Goal: Task Accomplishment & Management: Use online tool/utility

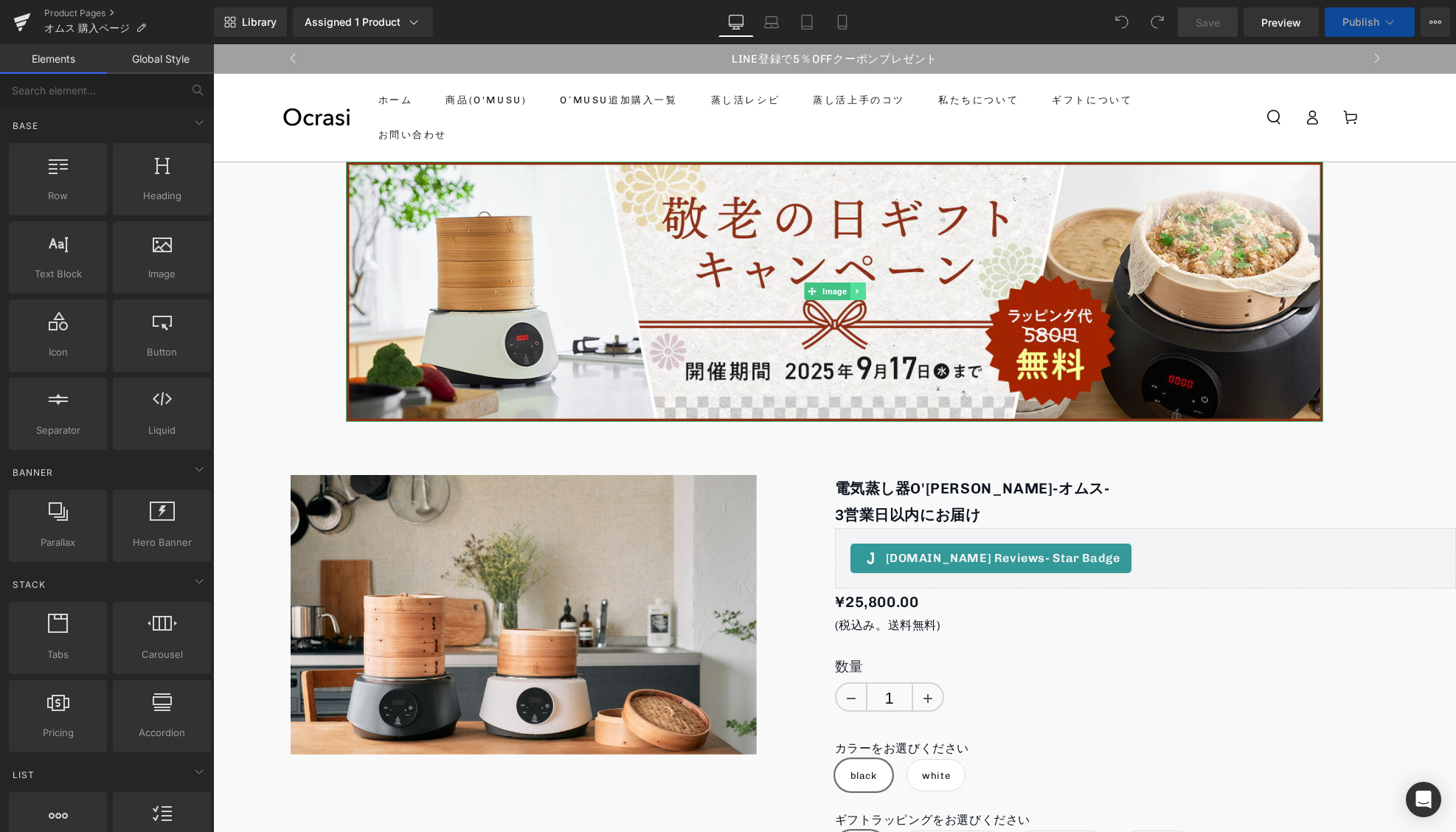
click at [864, 296] on link at bounding box center [858, 291] width 16 height 18
click at [864, 292] on icon at bounding box center [865, 292] width 8 height 8
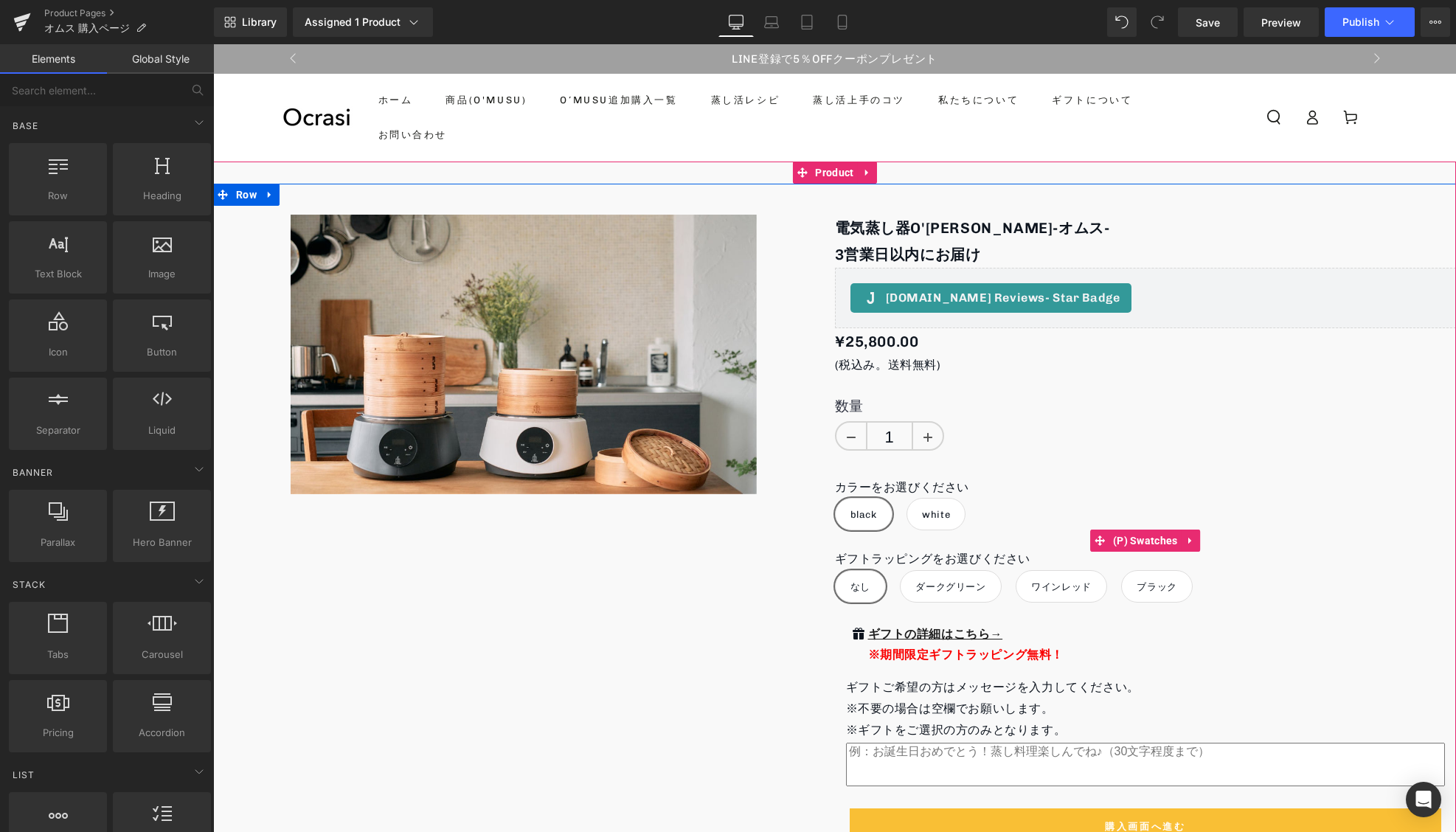
scroll to position [113, 0]
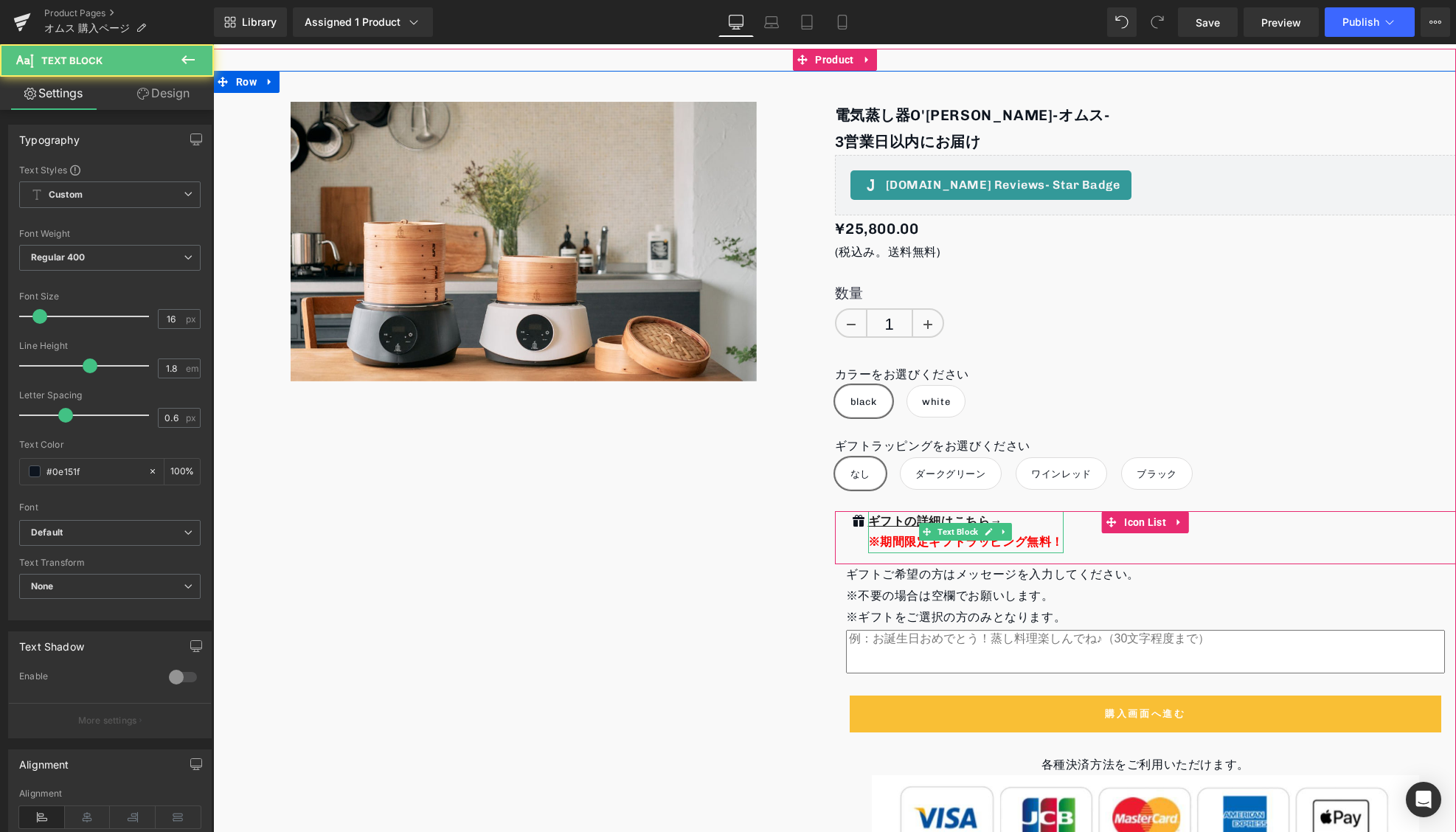
click at [939, 541] on span "※期間限定ギフトラッピング無料！" at bounding box center [966, 542] width 196 height 14
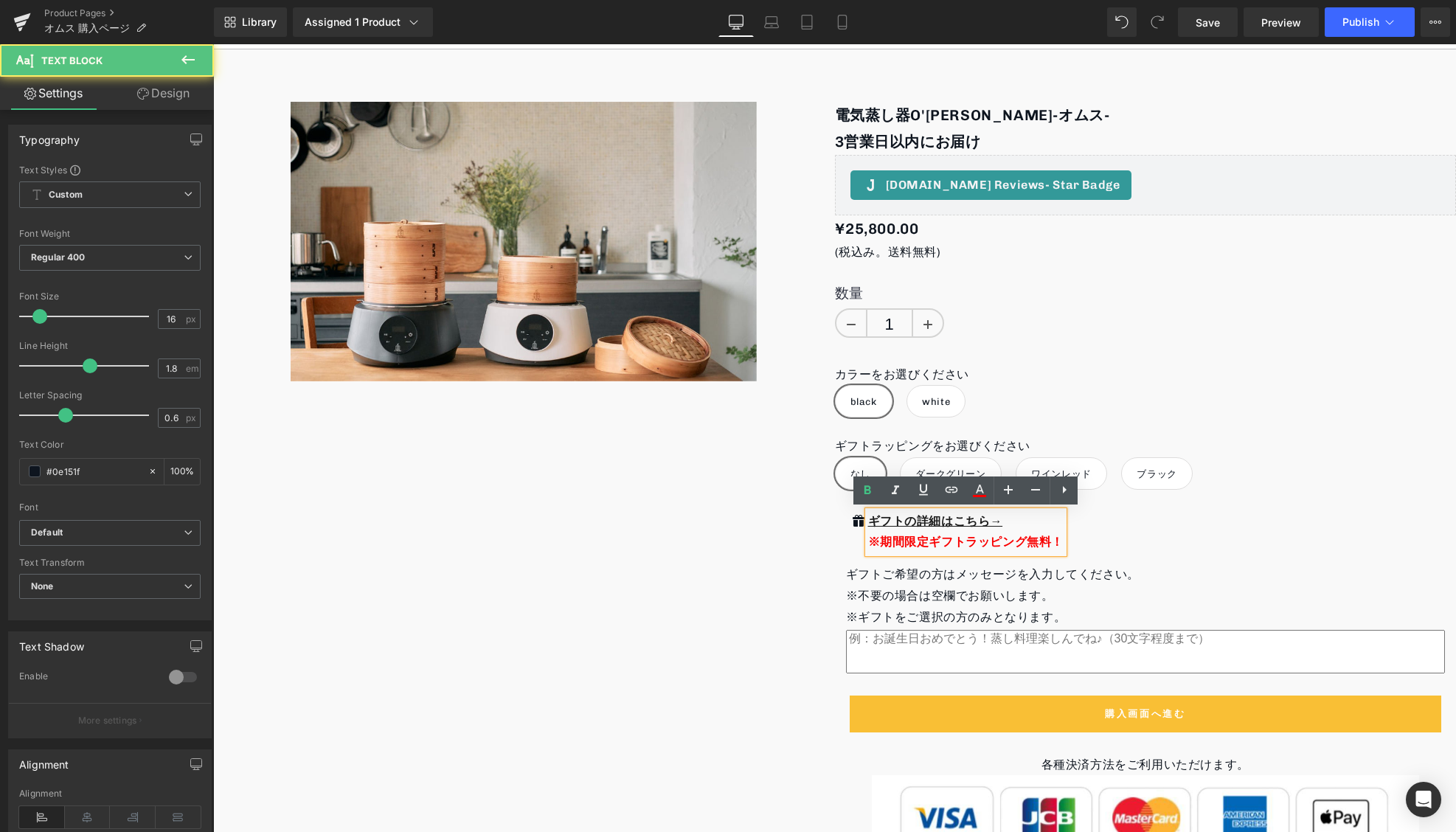
click at [922, 543] on span "※期間限定ギフトラッピング無料！" at bounding box center [966, 542] width 196 height 14
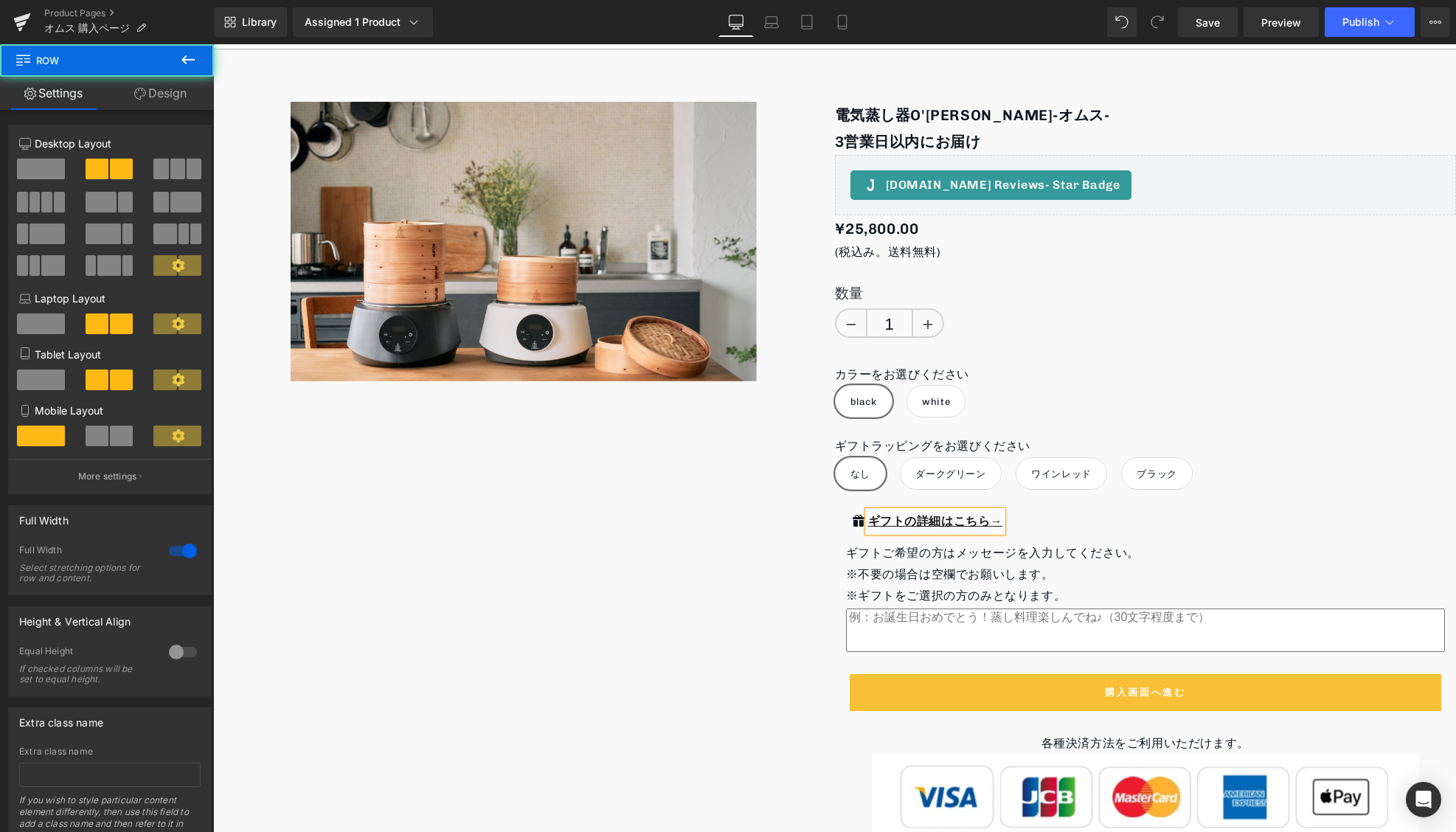
click at [692, 572] on div "Sale Off (P) Image 電気蒸し器O'[PERSON_NAME]-オムス- 　 3営業日以内にお届け Text Block [DOMAIN_NA…" at bounding box center [834, 612] width 1243 height 1083
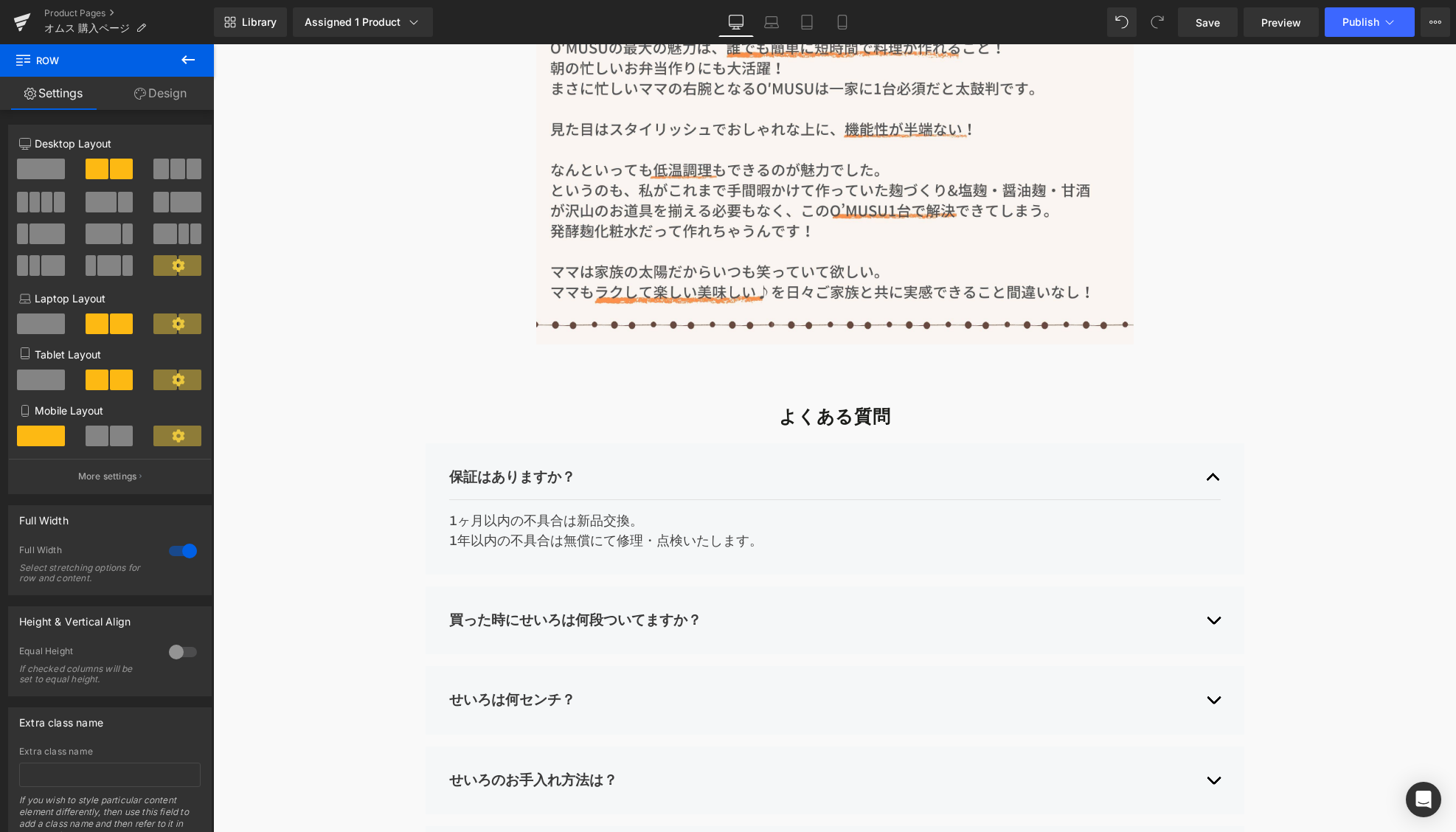
scroll to position [4445, 0]
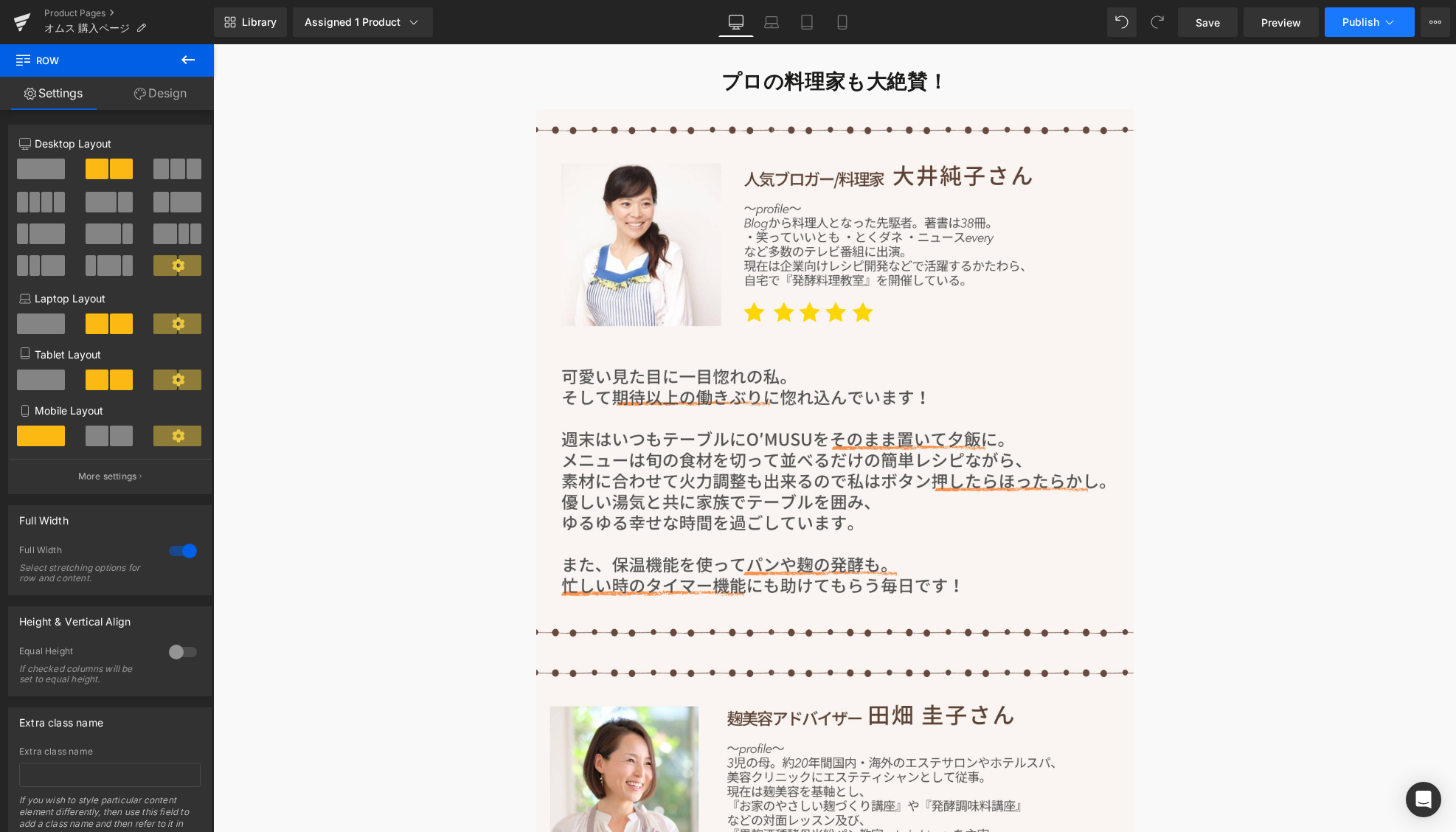
click at [1334, 21] on button "Publish" at bounding box center [1370, 22] width 90 height 30
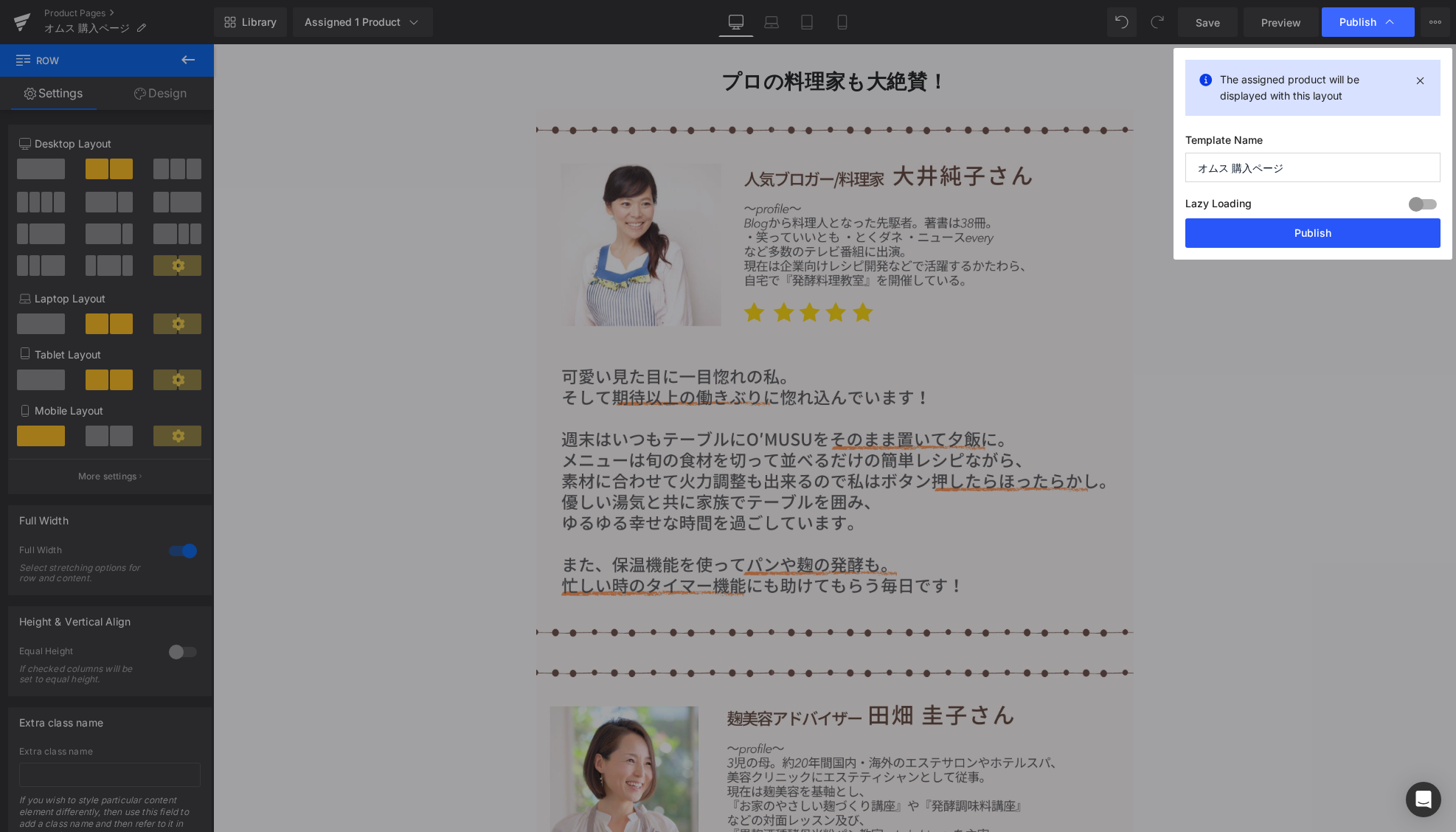
click at [1296, 231] on button "Publish" at bounding box center [1313, 234] width 256 height 30
